Goal: Information Seeking & Learning: Learn about a topic

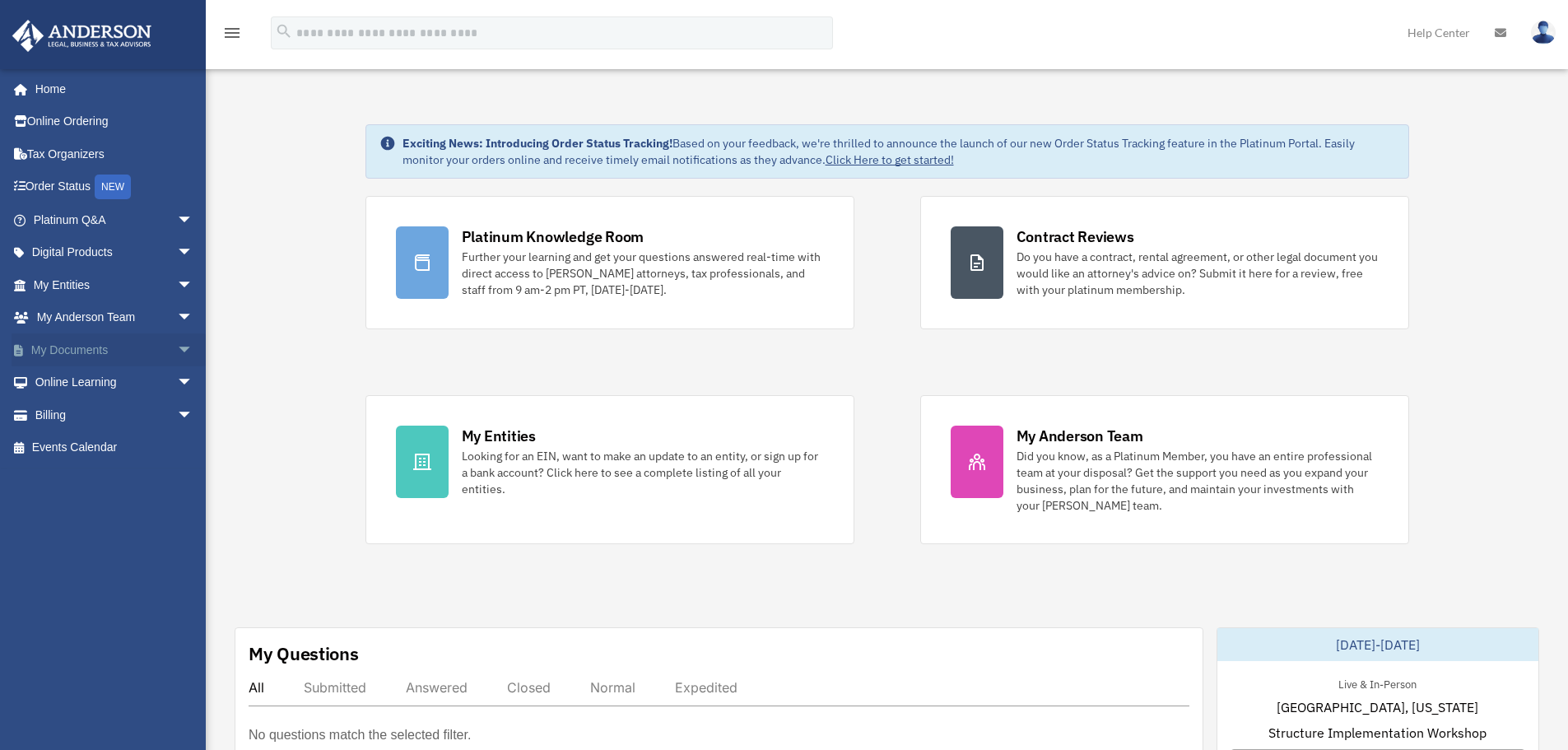
click at [81, 351] on link "My Documents arrow_drop_down" at bounding box center [115, 350] width 206 height 33
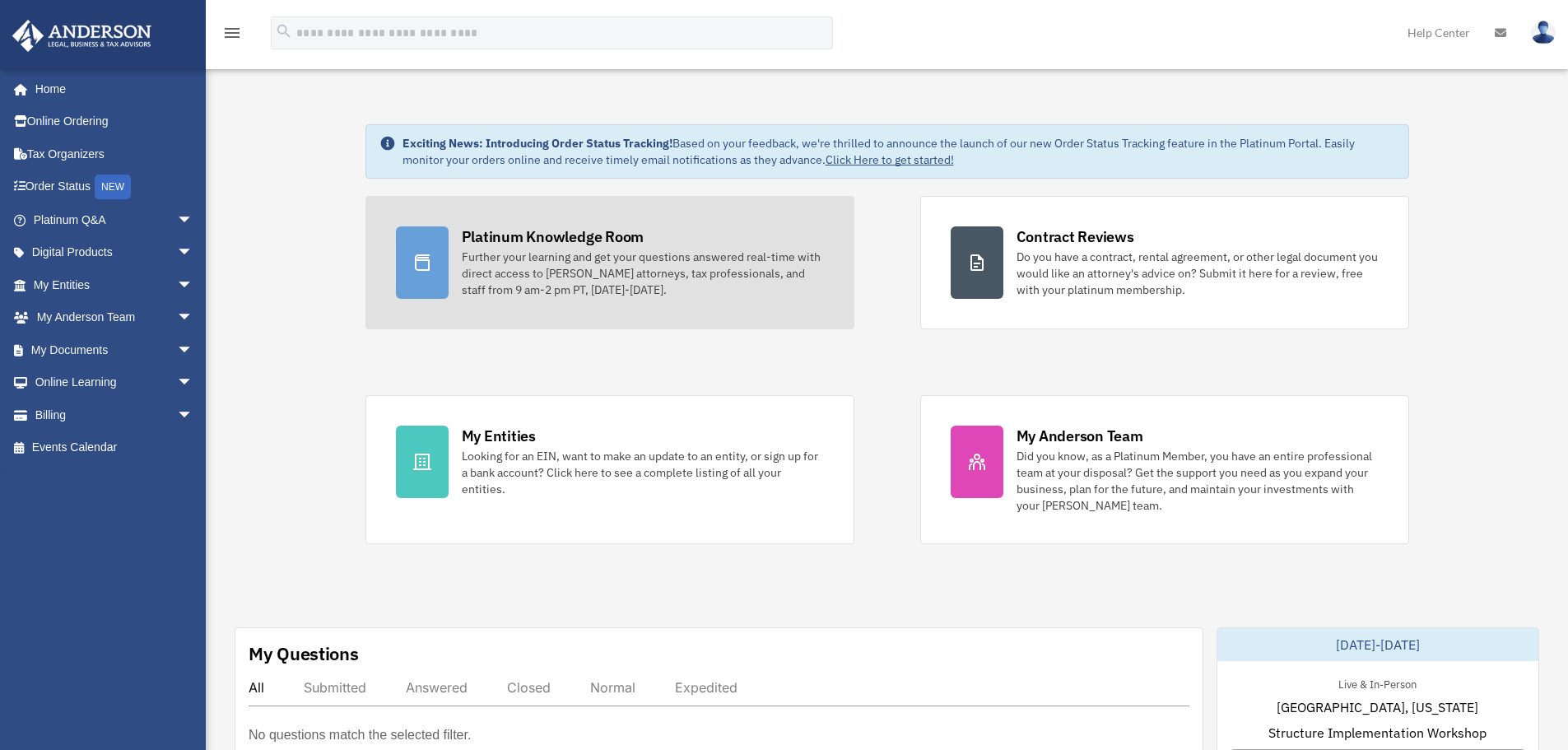
click at [515, 291] on div "Further your learning and get your questions answered real-time with direct acc…" at bounding box center [642, 273] width 362 height 50
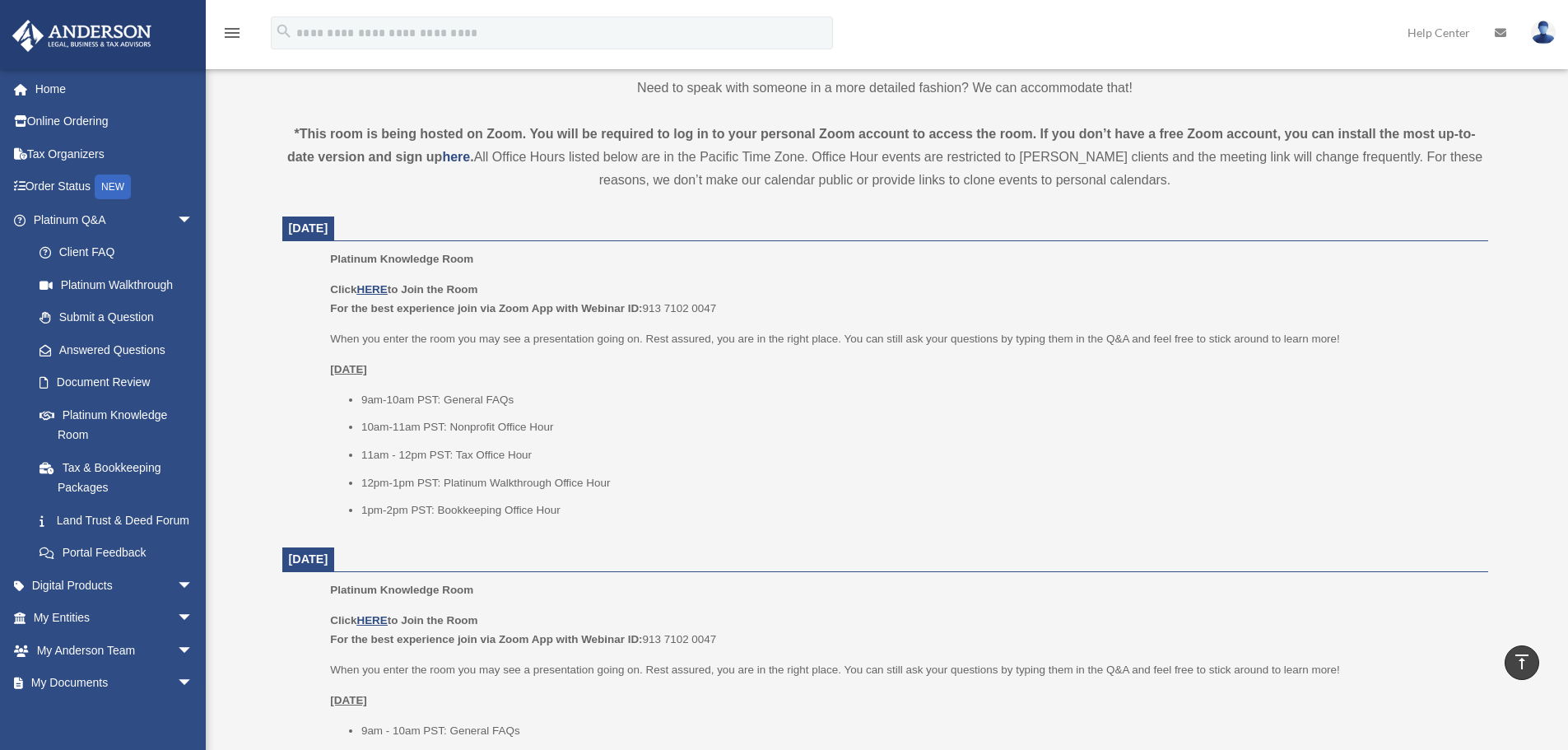
scroll to position [577, 0]
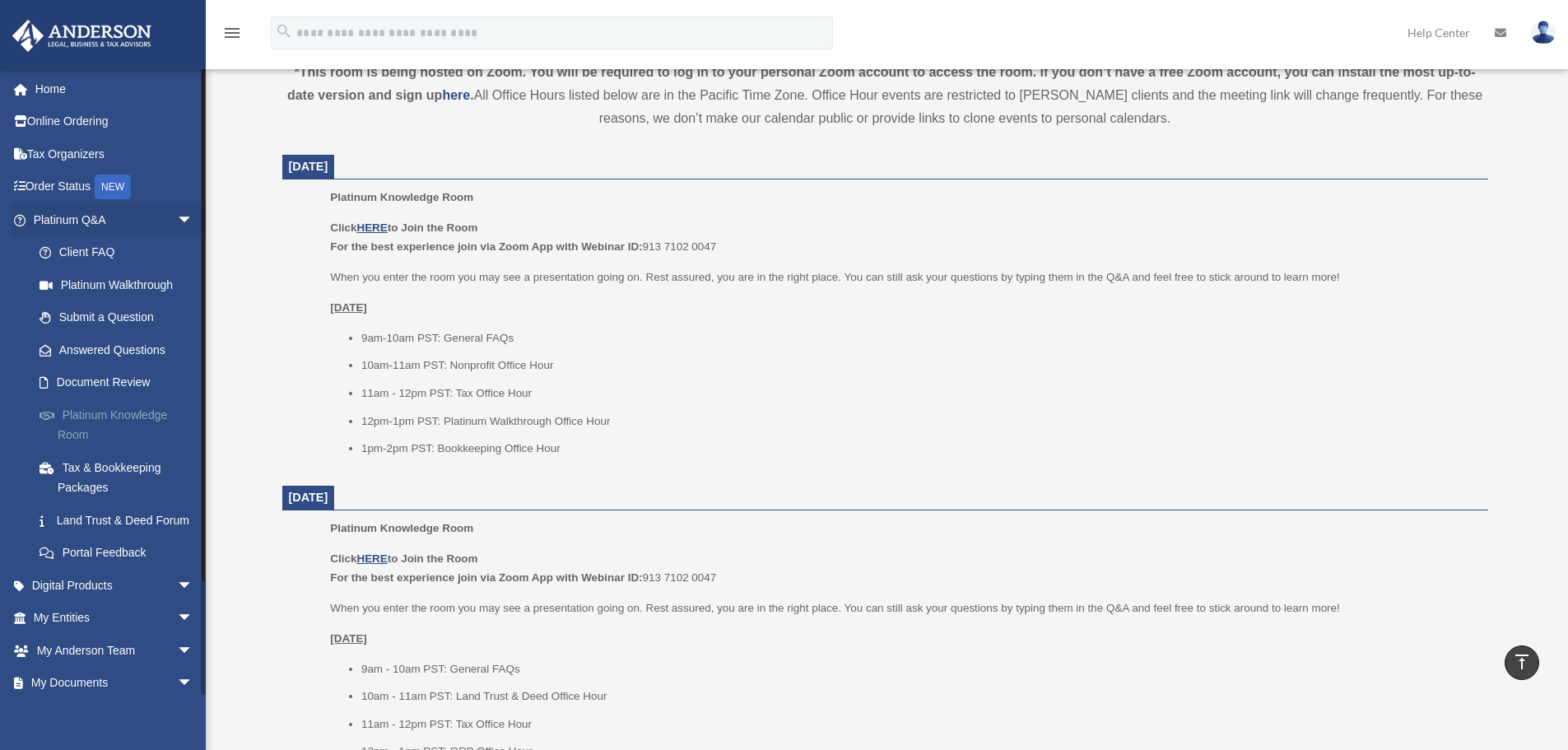
click at [89, 410] on link "Platinum Knowledge Room" at bounding box center [121, 425] width 195 height 53
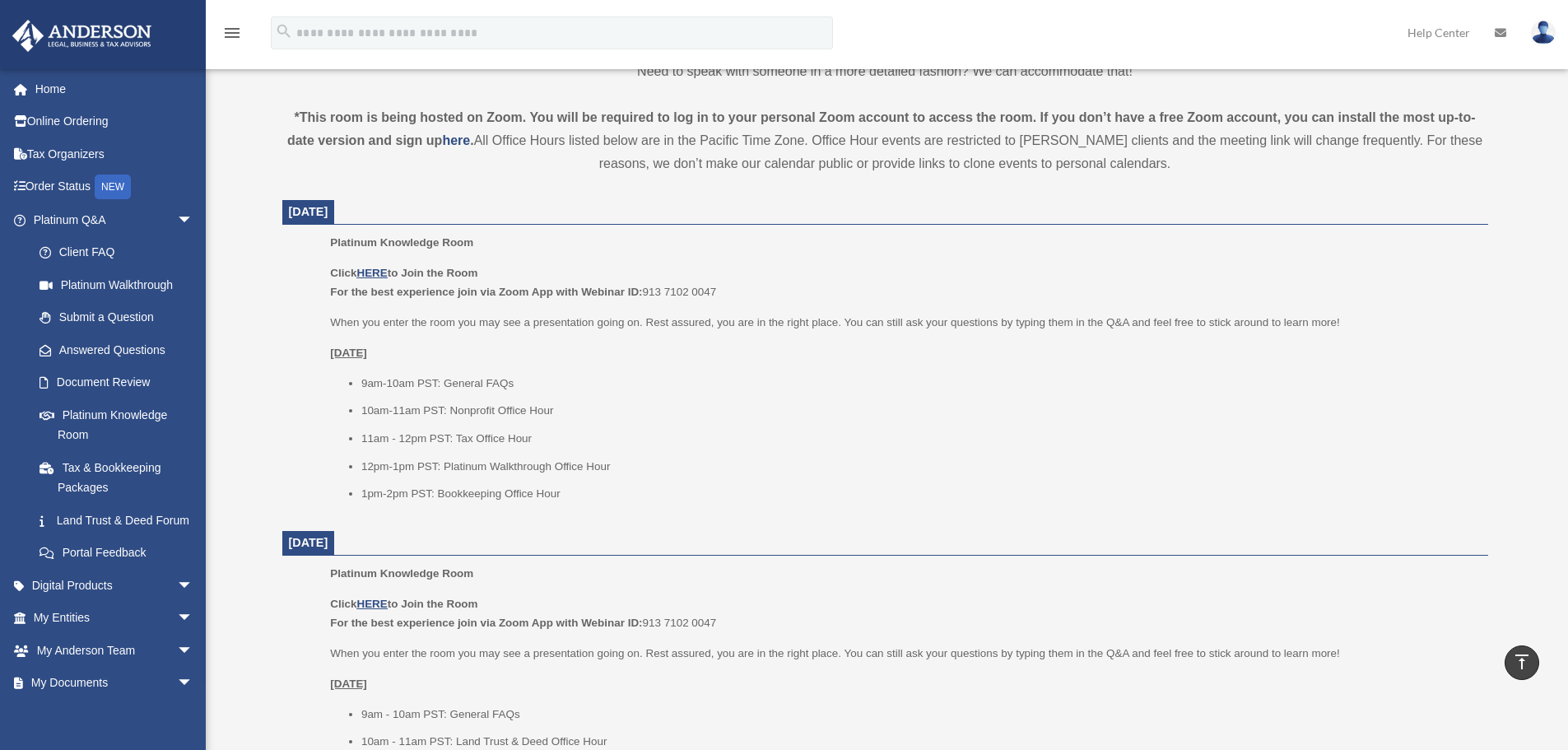
scroll to position [425, 0]
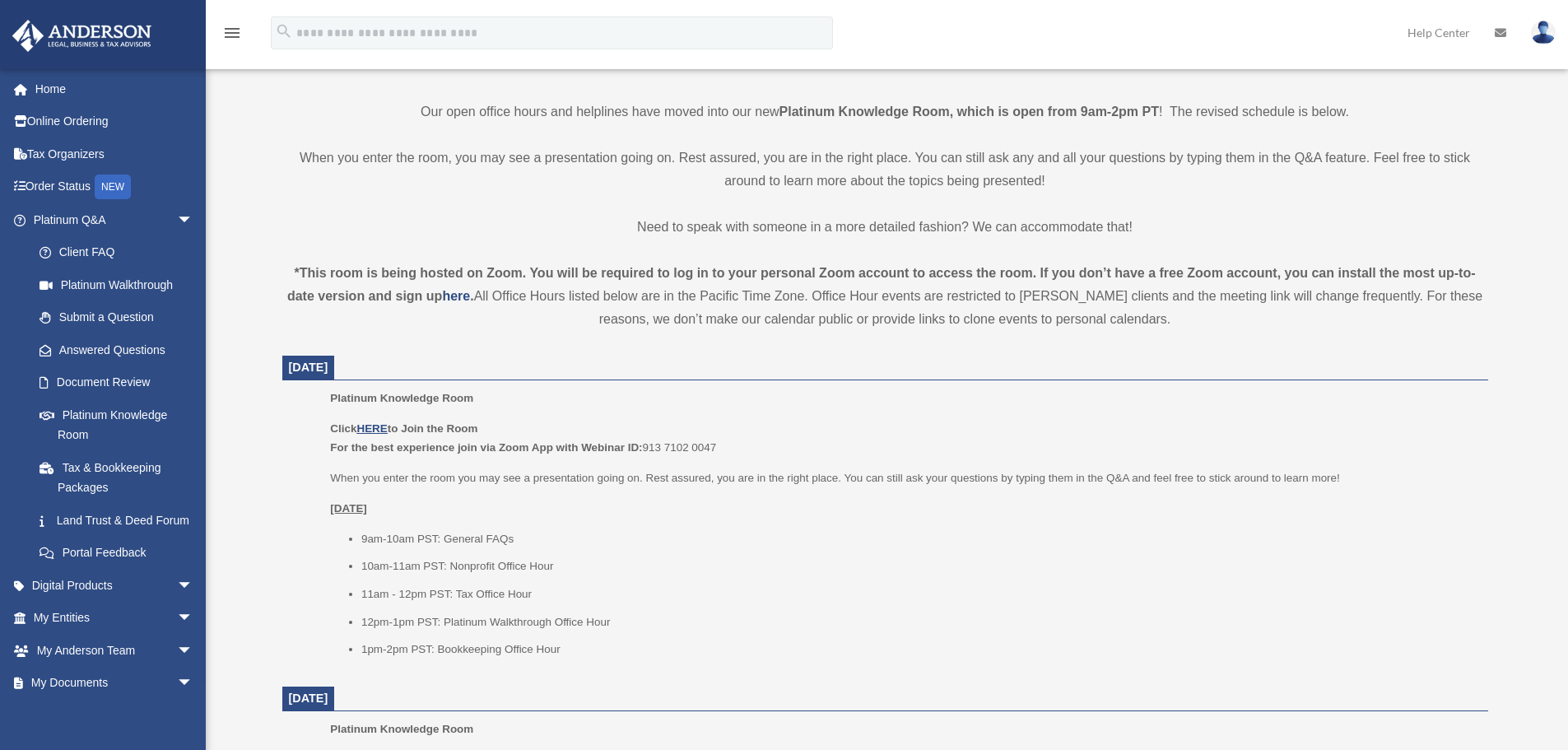
scroll to position [411, 0]
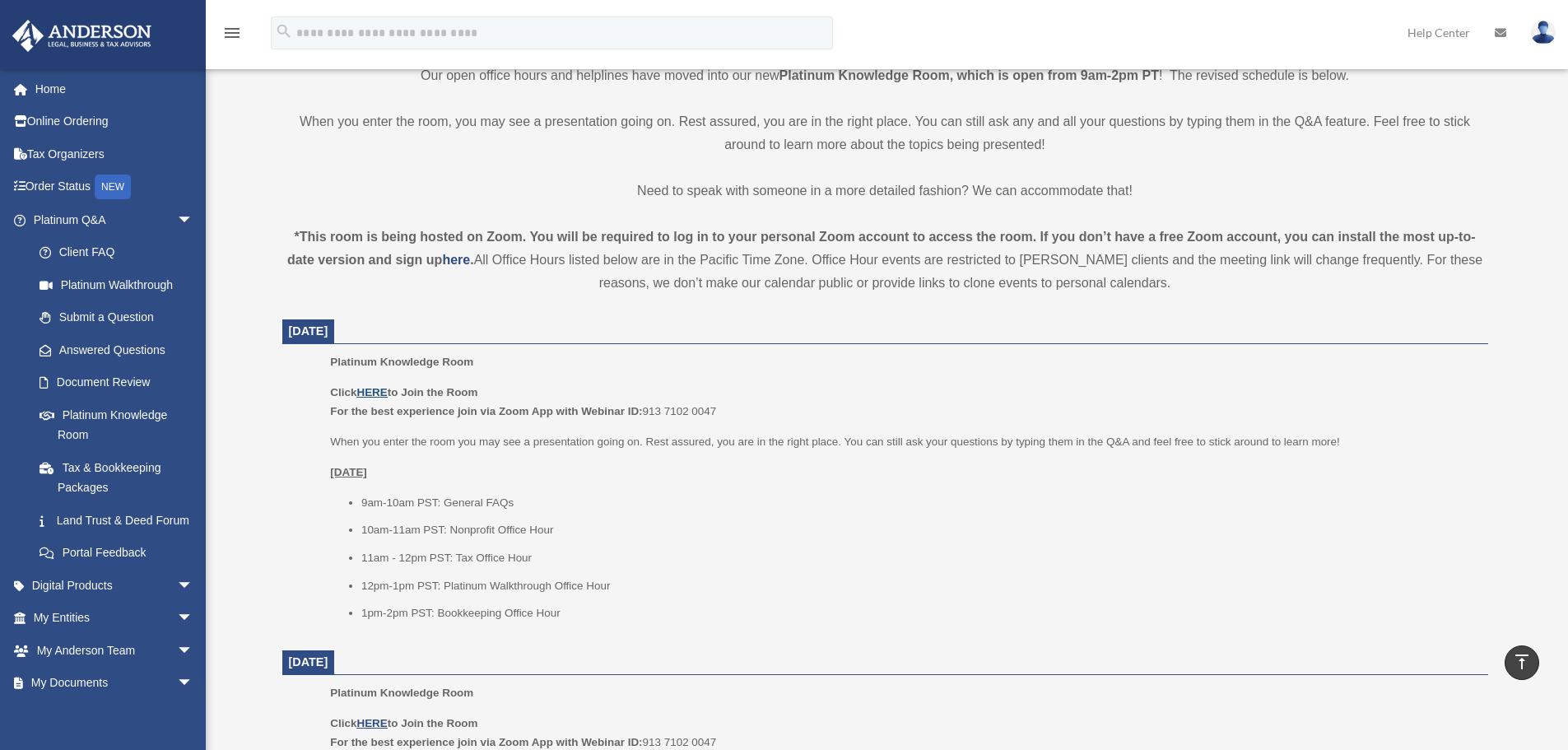
click at [377, 387] on u "HERE" at bounding box center [372, 392] width 31 height 12
click at [1204, 601] on ul "9am-10am PST: General FAQs 10am-11am PST: Nonprofit Office Hour 11am - 12pm PST…" at bounding box center [902, 558] width 1145 height 130
